Goal: Book appointment/travel/reservation

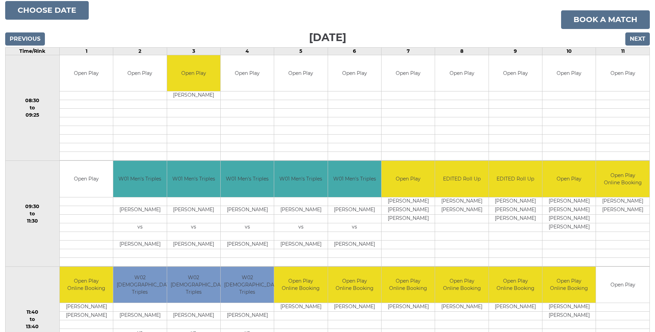
scroll to position [104, 0]
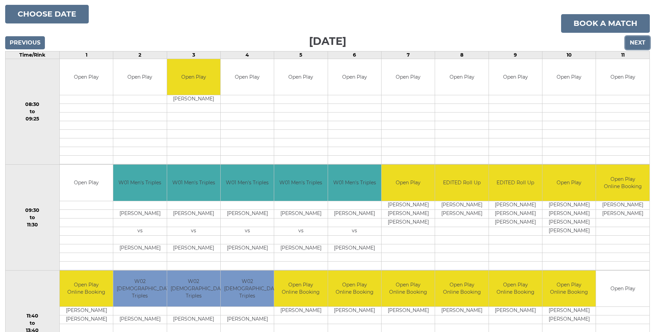
click at [631, 42] on input "Next" at bounding box center [637, 42] width 25 height 13
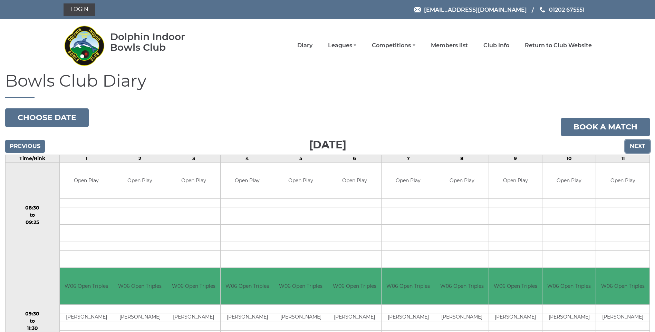
click at [638, 144] on input "Next" at bounding box center [637, 146] width 25 height 13
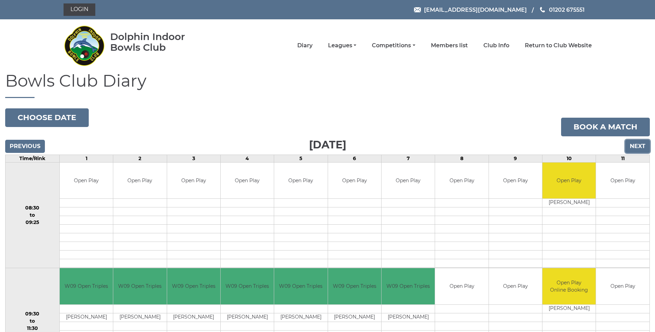
click at [640, 147] on input "Next" at bounding box center [637, 146] width 25 height 13
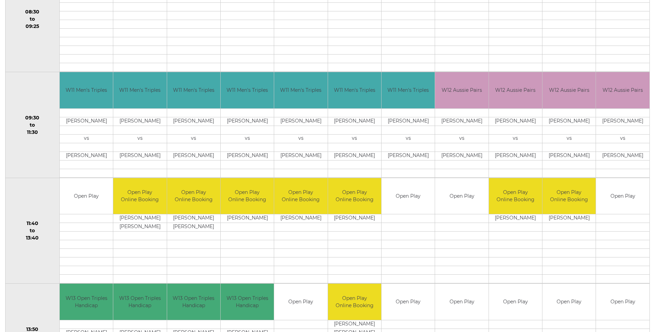
scroll to position [104, 0]
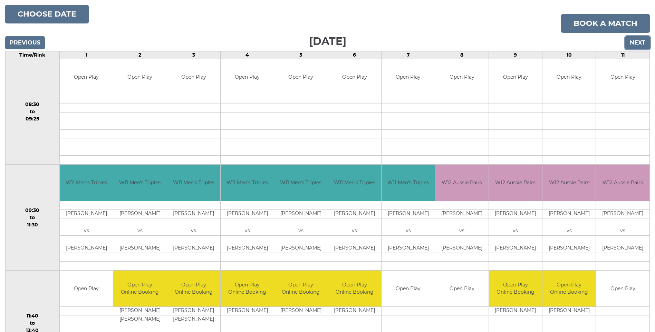
click at [631, 37] on input "Next" at bounding box center [637, 42] width 25 height 13
